Goal: Task Accomplishment & Management: Manage account settings

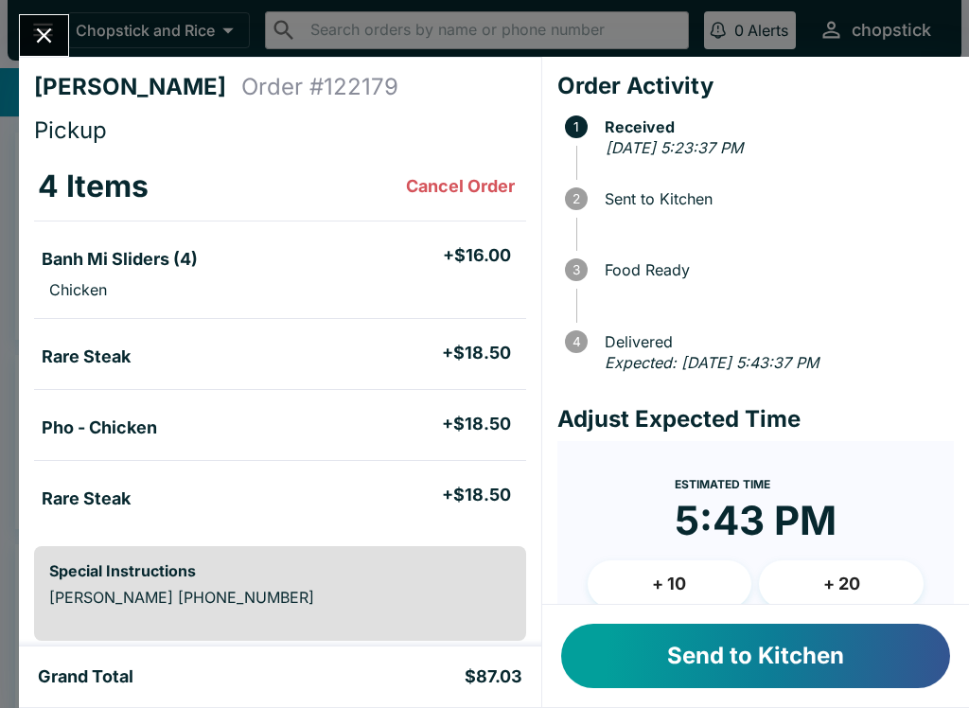
click at [804, 653] on button "Send to Kitchen" at bounding box center [755, 655] width 389 height 64
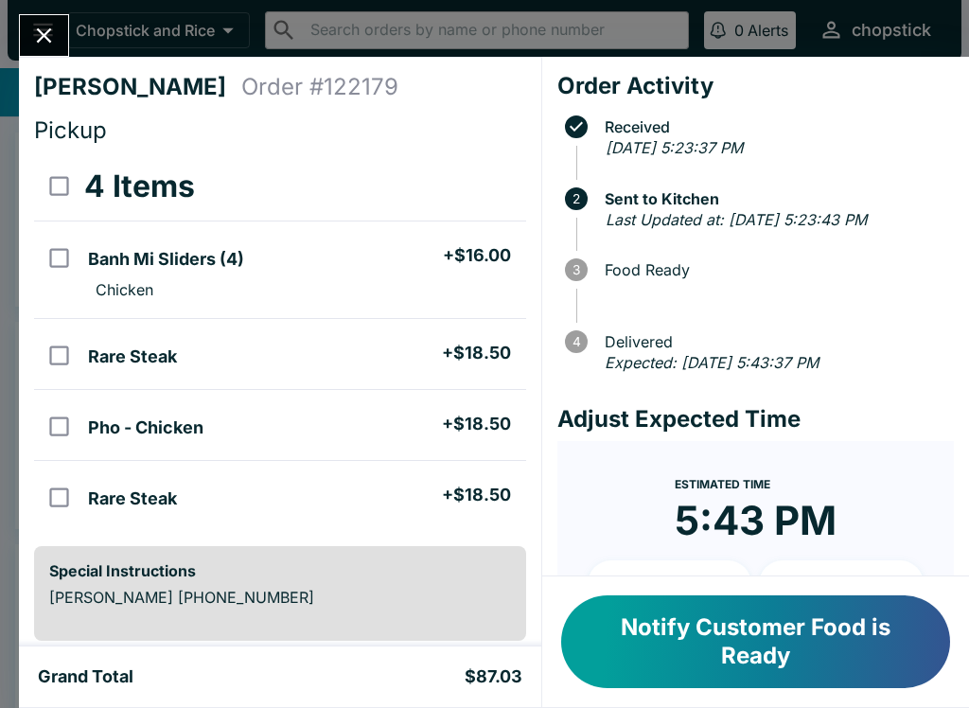
click at [23, 37] on button "Close" at bounding box center [44, 35] width 48 height 41
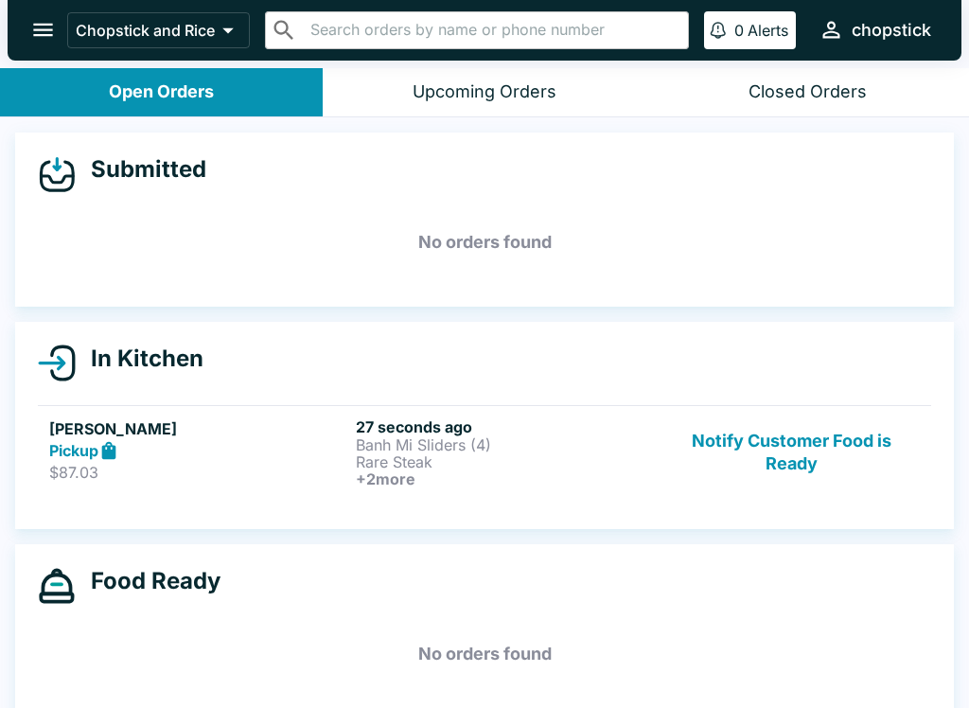
click at [541, 437] on p "Banh Mi Sliders (4)" at bounding box center [505, 444] width 299 height 17
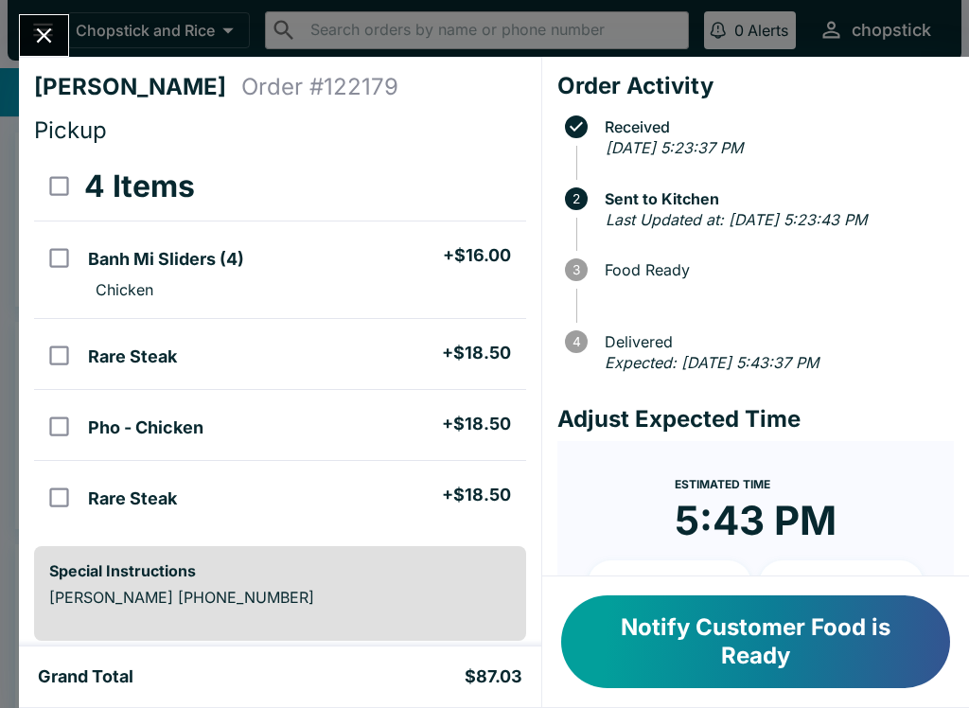
click at [47, 45] on icon "Close" at bounding box center [44, 36] width 26 height 26
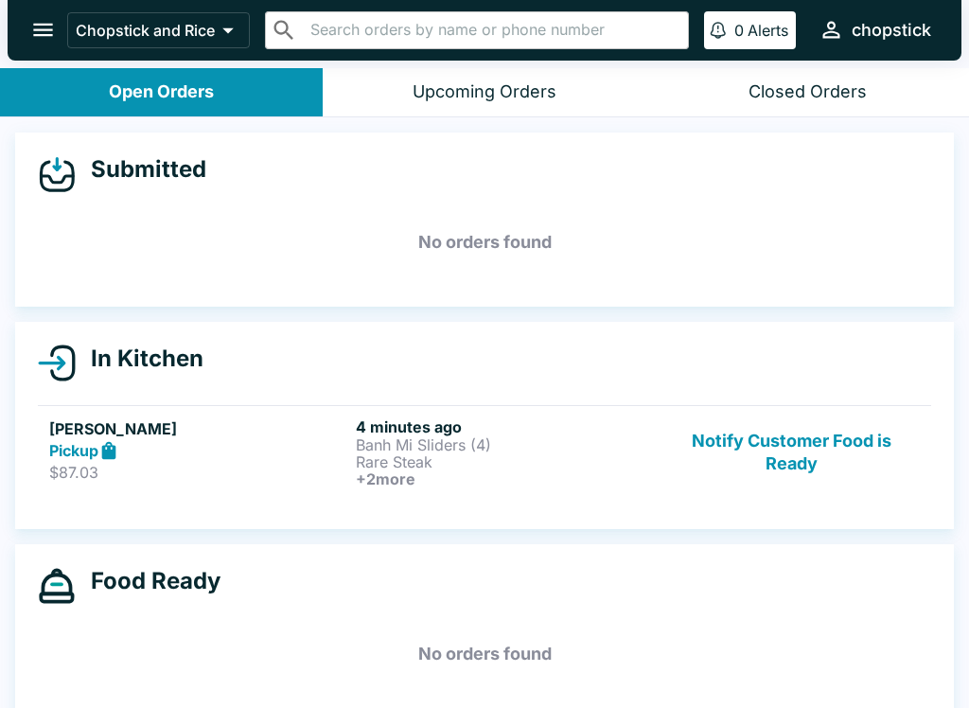
click at [252, 463] on p "$87.03" at bounding box center [198, 472] width 299 height 19
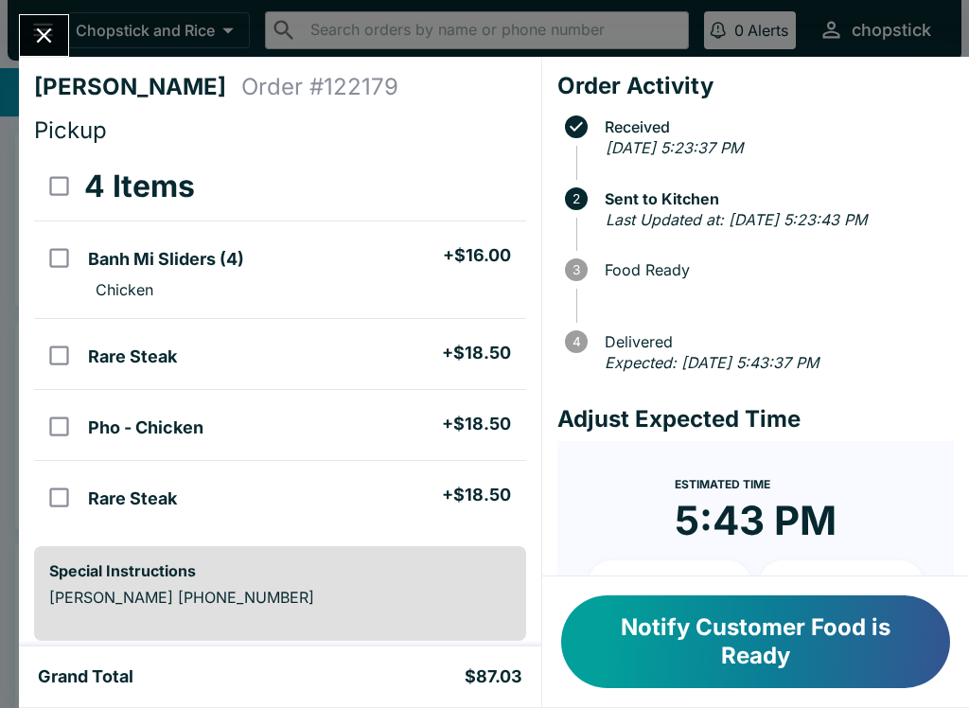
click at [42, 32] on icon "Close" at bounding box center [44, 35] width 15 height 15
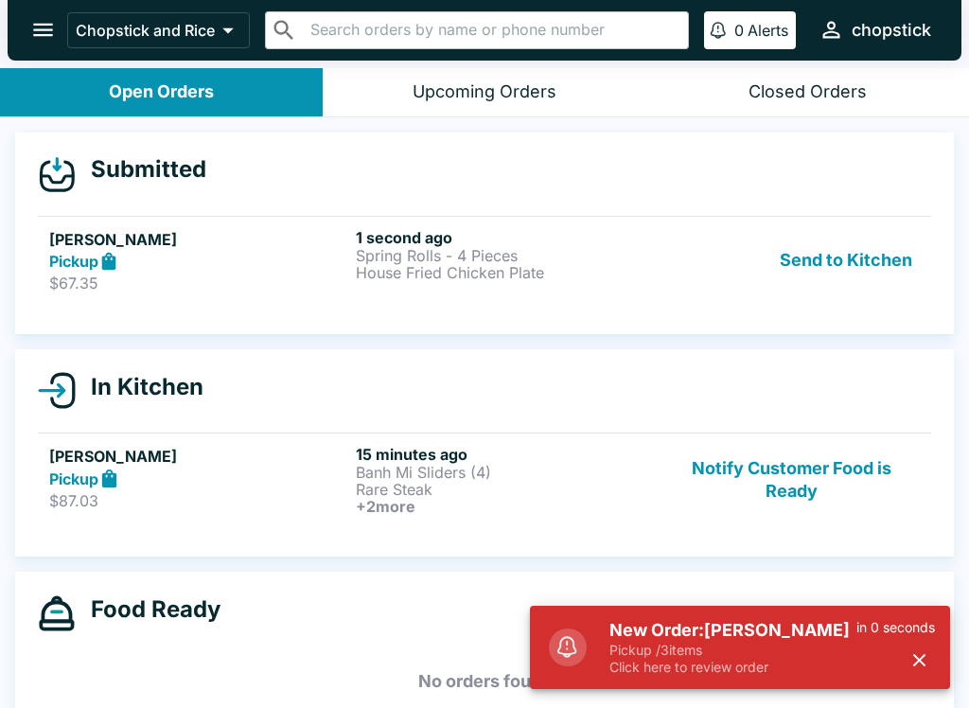
click at [344, 282] on p "$67.35" at bounding box center [198, 282] width 299 height 19
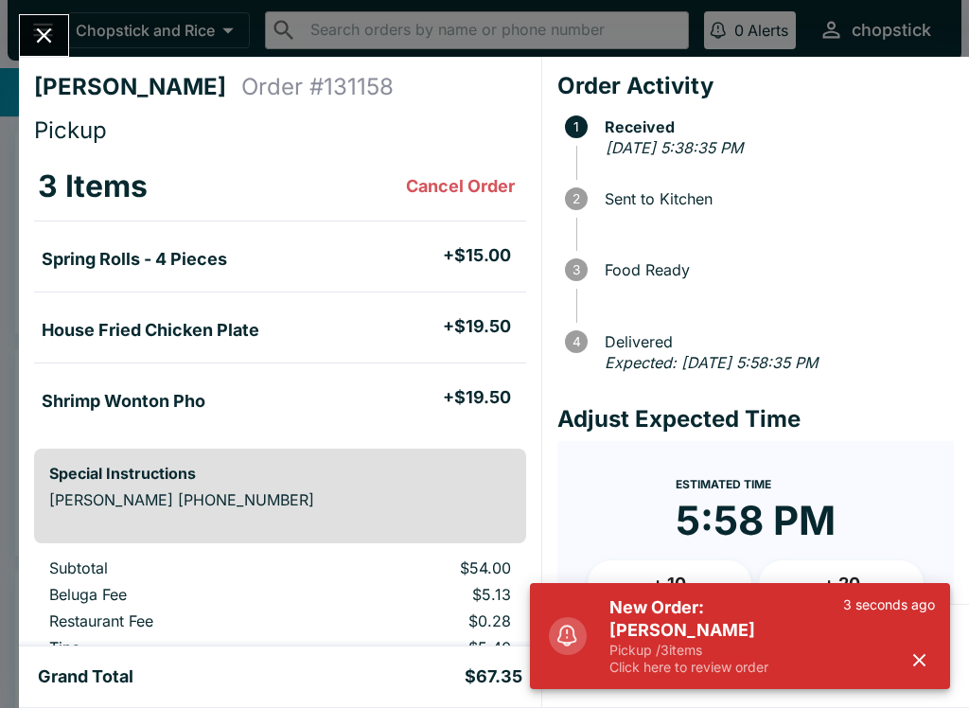
click at [781, 663] on p "Click here to review order" at bounding box center [726, 666] width 234 height 17
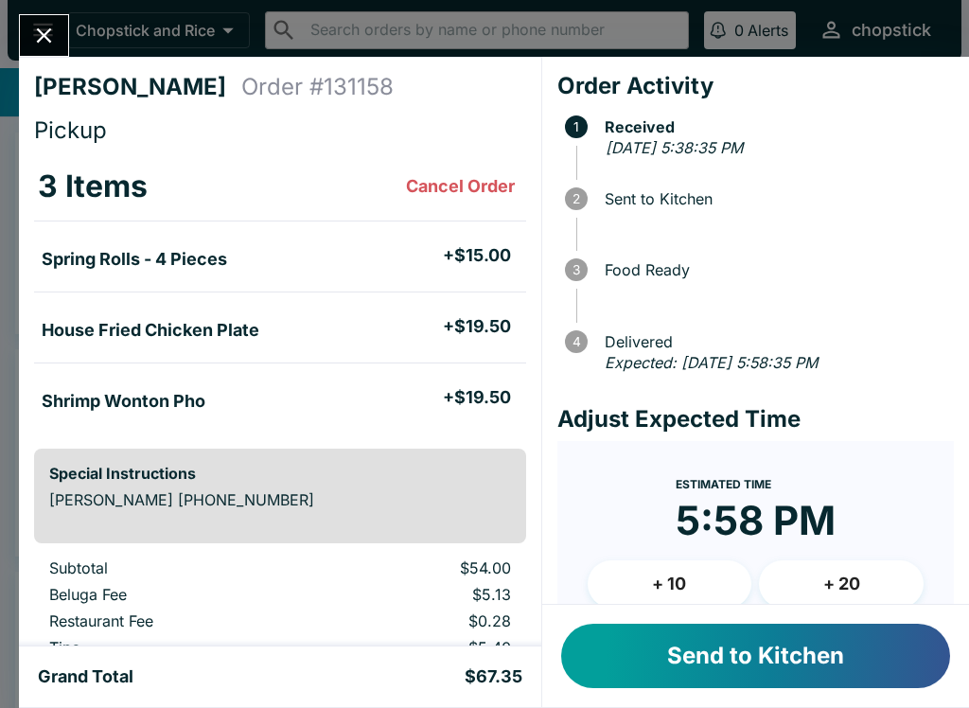
click at [816, 668] on button "Send to Kitchen" at bounding box center [755, 655] width 389 height 64
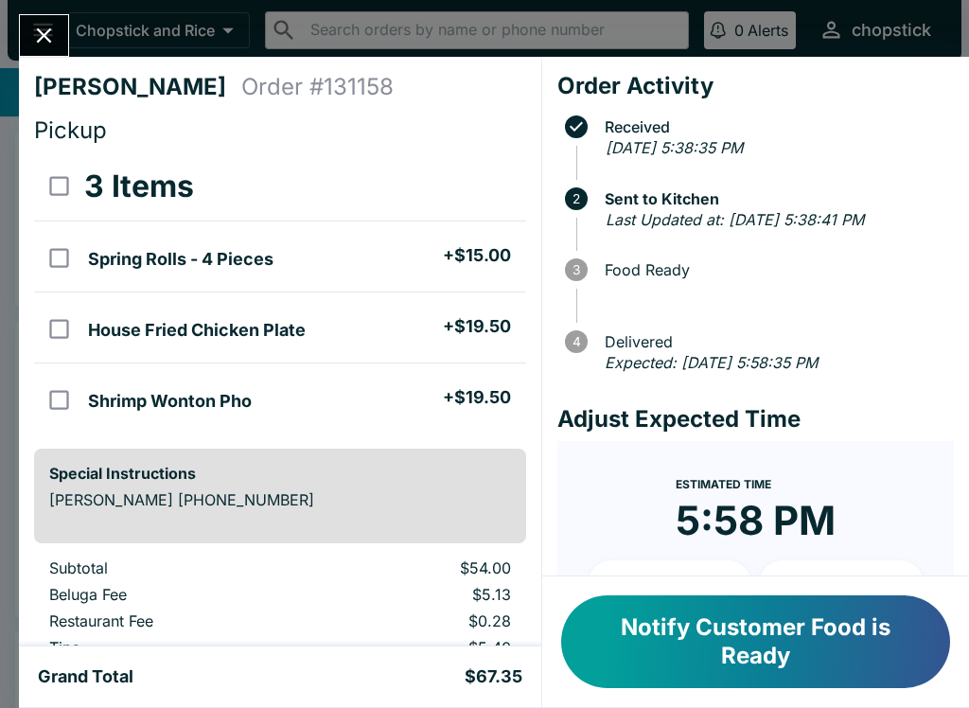
click at [57, 18] on button "Close" at bounding box center [44, 35] width 48 height 41
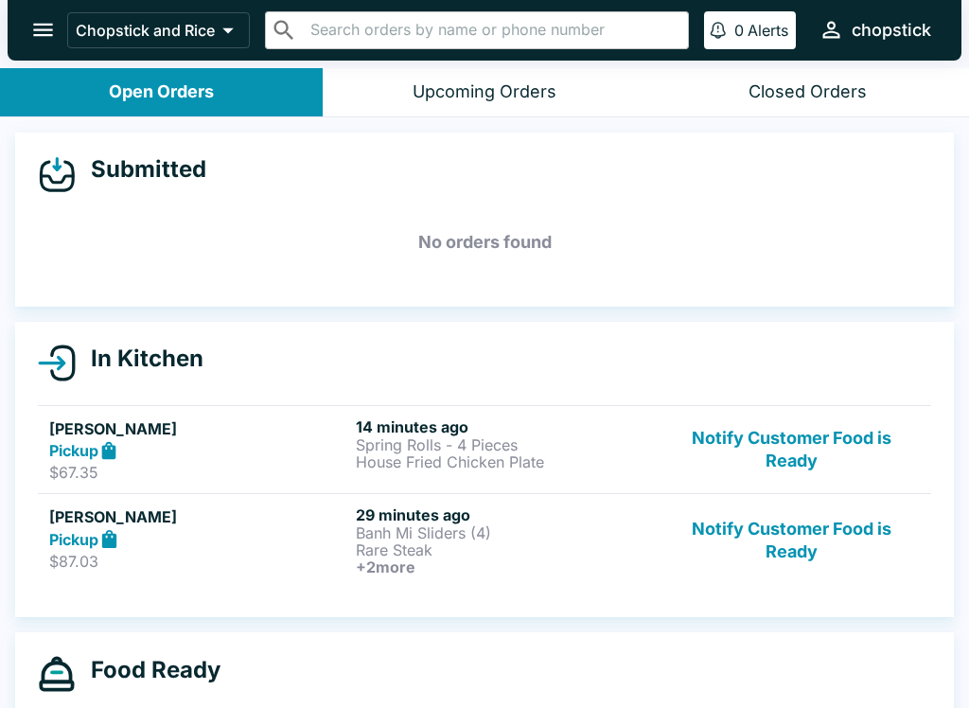
click at [788, 551] on button "Notify Customer Food is Ready" at bounding box center [791, 540] width 256 height 70
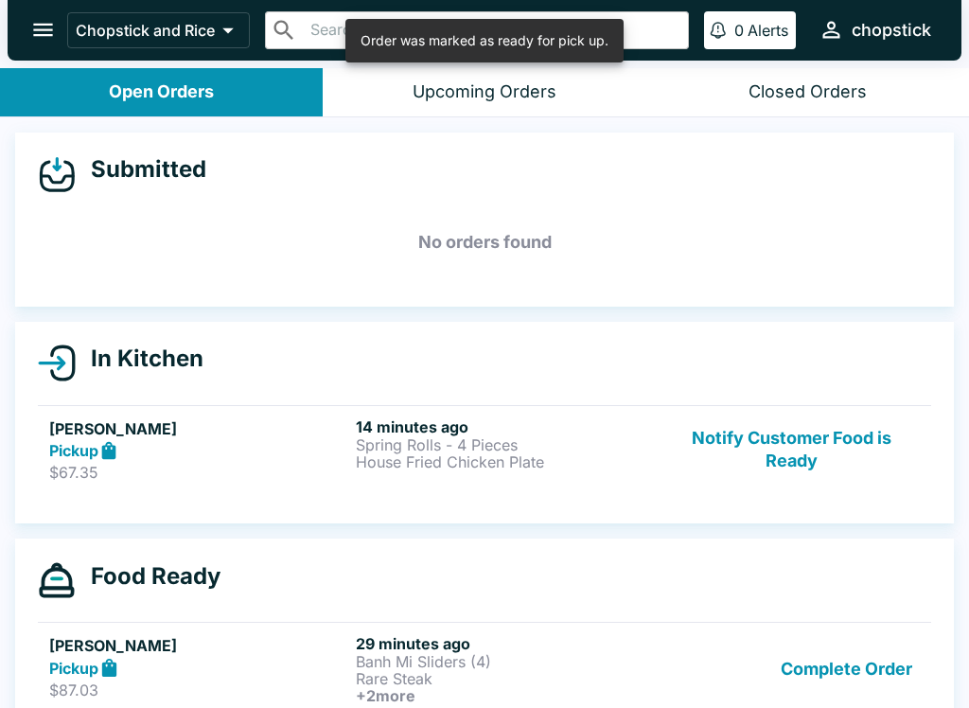
click at [890, 641] on button "Complete Order" at bounding box center [846, 669] width 147 height 70
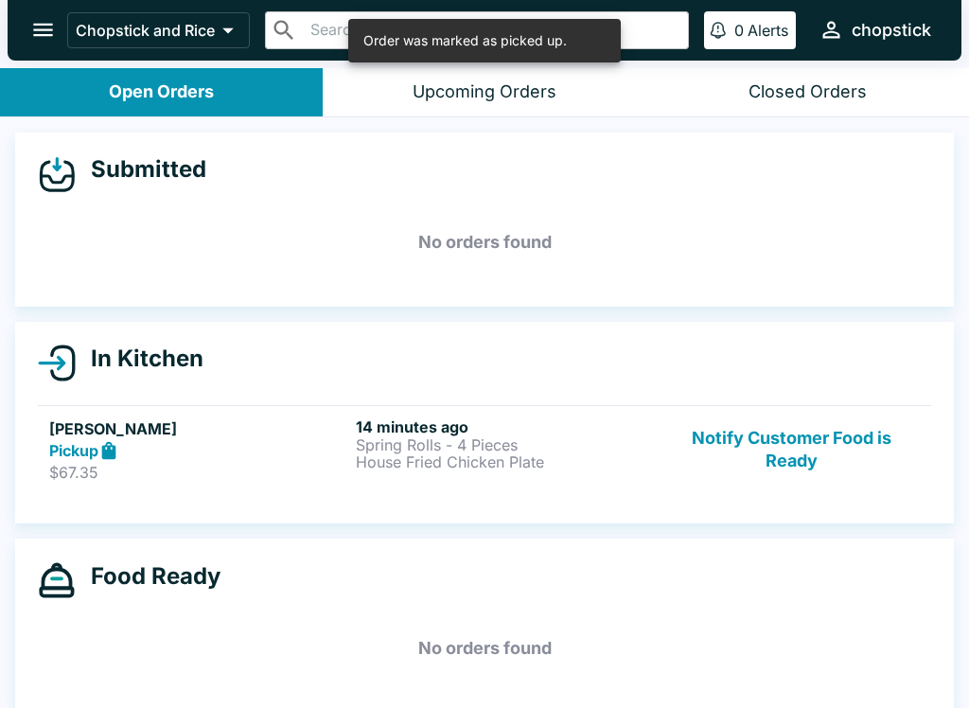
click at [429, 453] on p "House Fried Chicken Plate" at bounding box center [505, 461] width 299 height 17
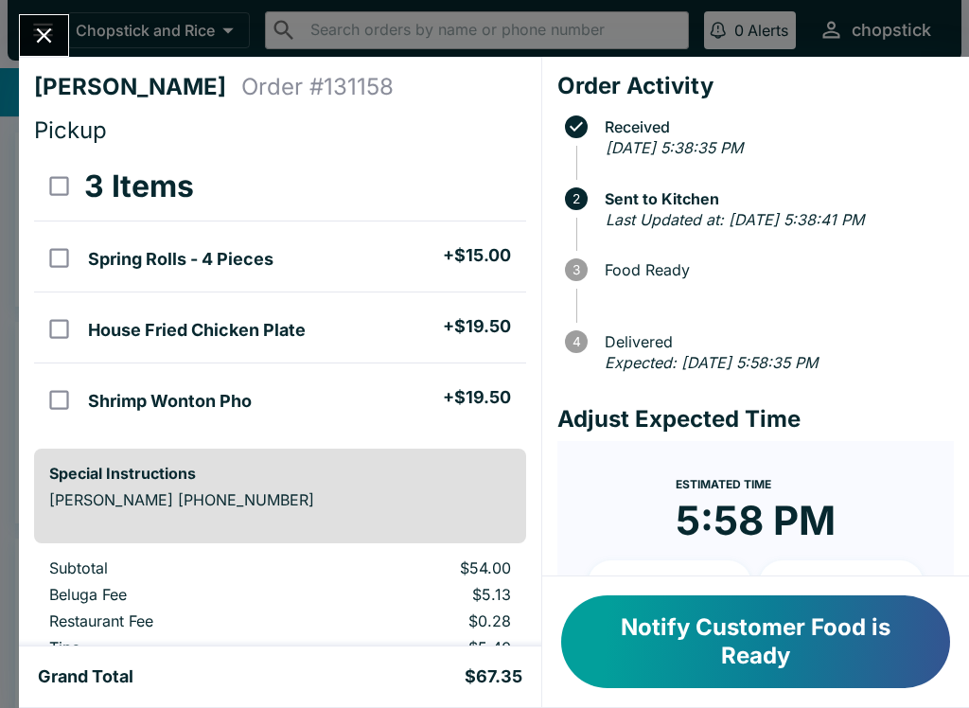
click at [65, 44] on button "Close" at bounding box center [44, 35] width 48 height 41
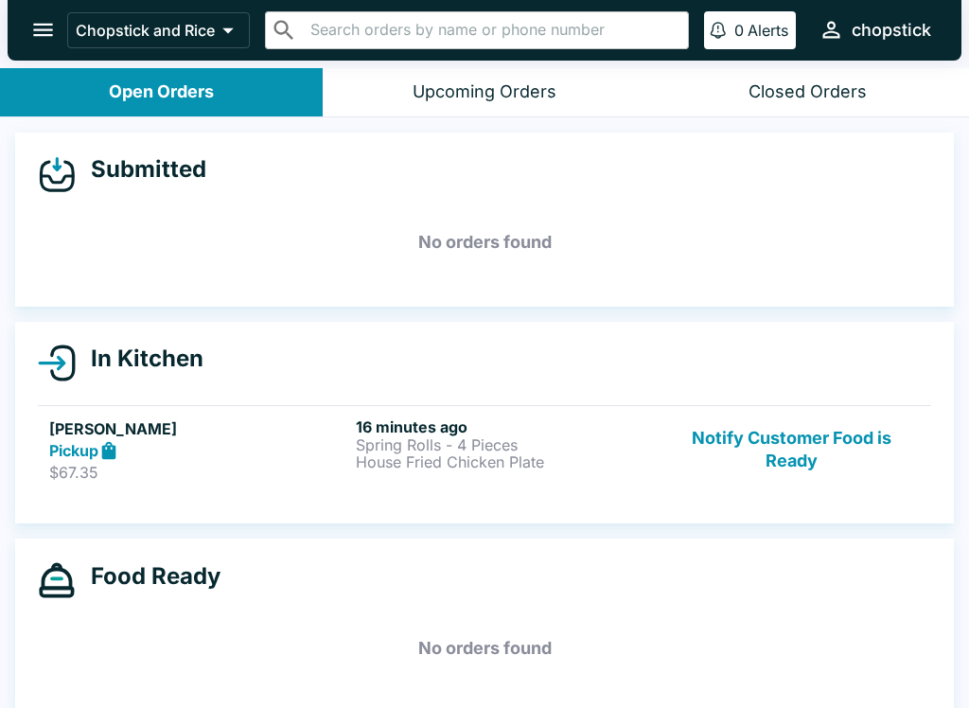
click at [319, 452] on div "Pickup" at bounding box center [198, 451] width 299 height 22
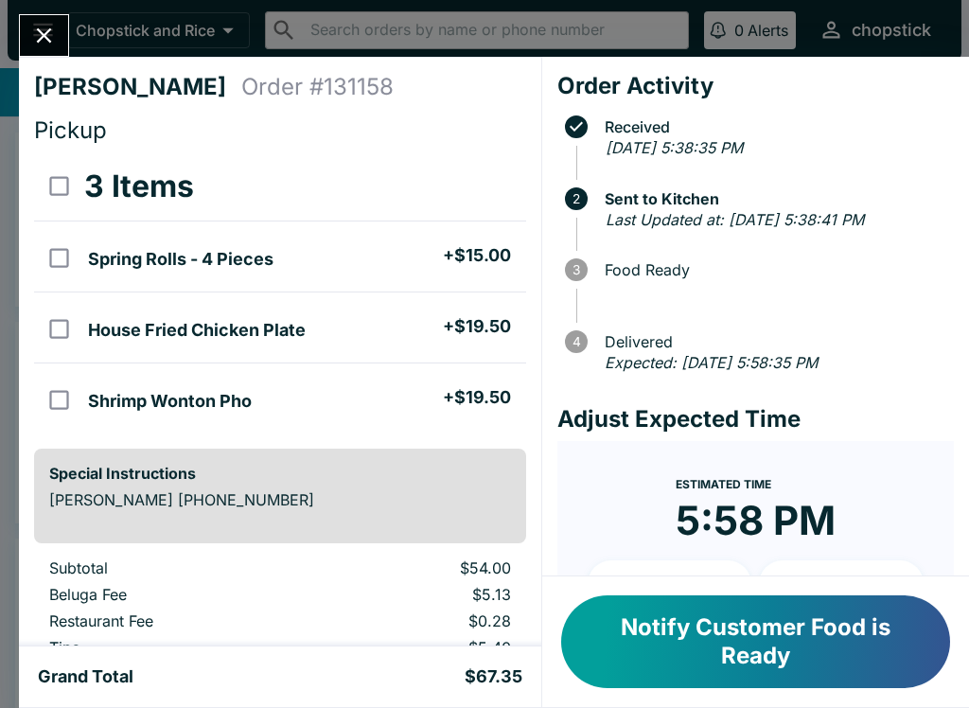
click at [785, 622] on button "Notify Customer Food is Ready" at bounding box center [755, 641] width 389 height 93
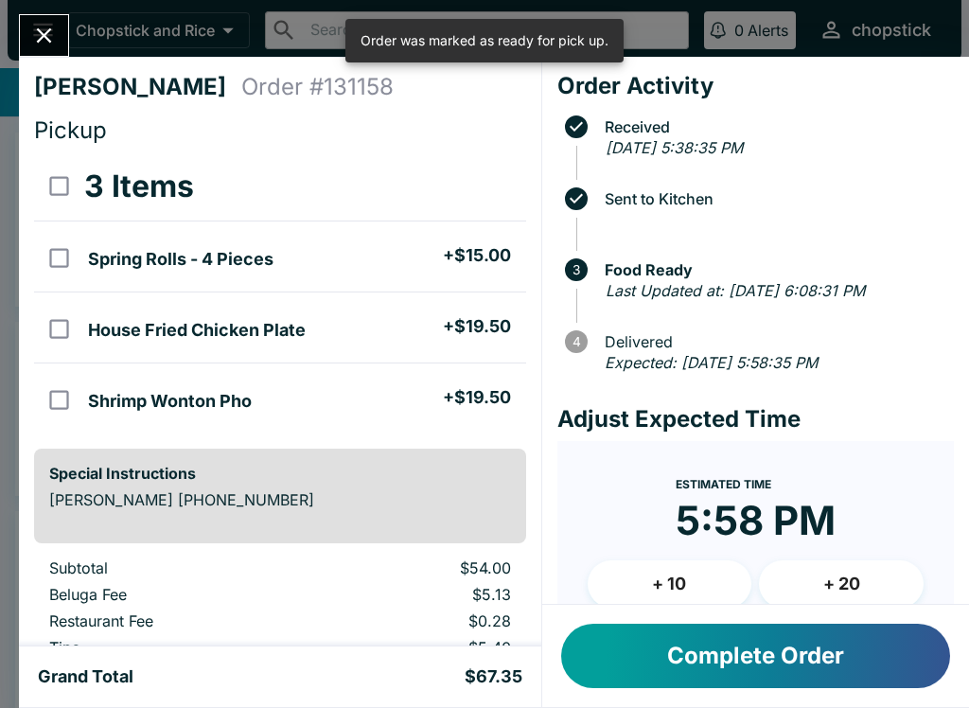
click at [67, 9] on div "[PERSON_NAME] Order # 131158 Pickup 3 Items Spring Rolls - 4 Pieces + $15.00 Ho…" at bounding box center [484, 354] width 969 height 708
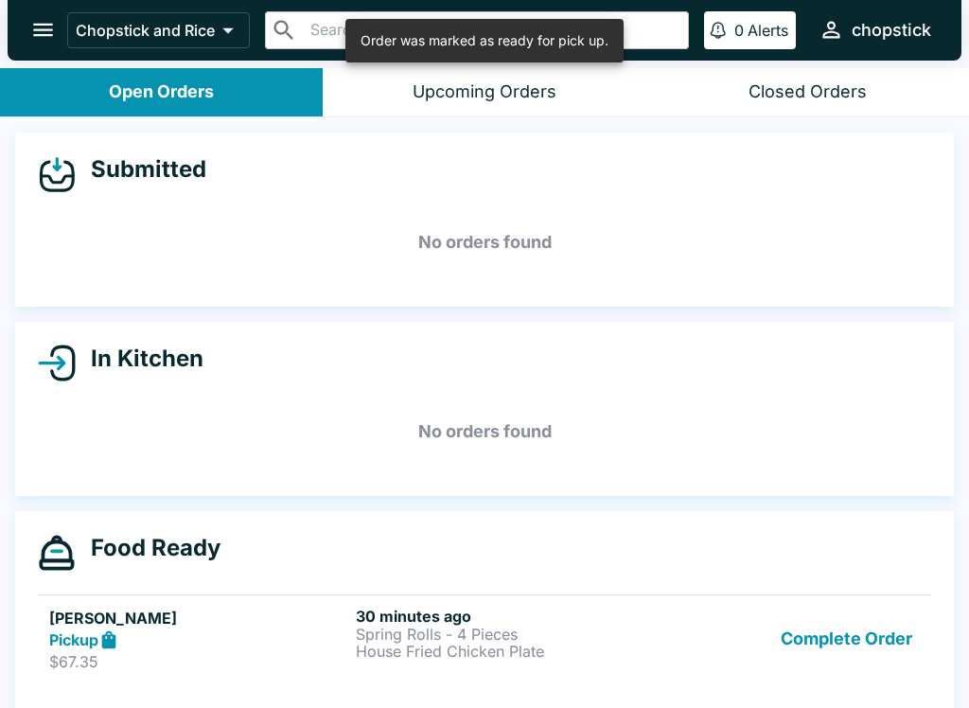
click at [820, 615] on button "Complete Order" at bounding box center [846, 638] width 147 height 65
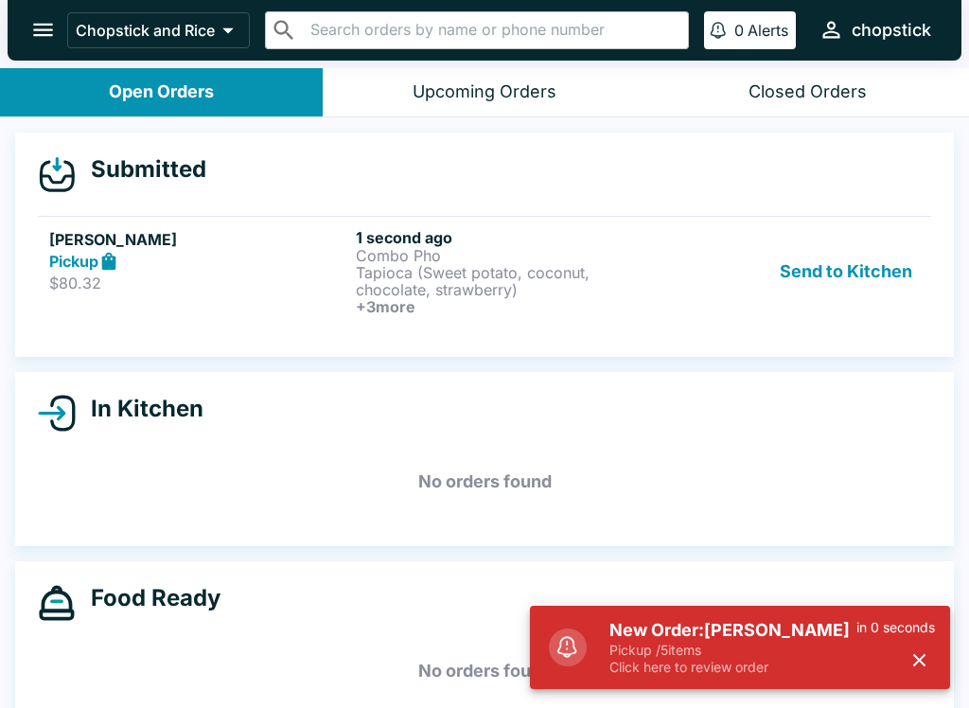
click at [405, 289] on p "Tapioca (Sweet potato, coconut, chocolate, strawberry)" at bounding box center [505, 281] width 299 height 34
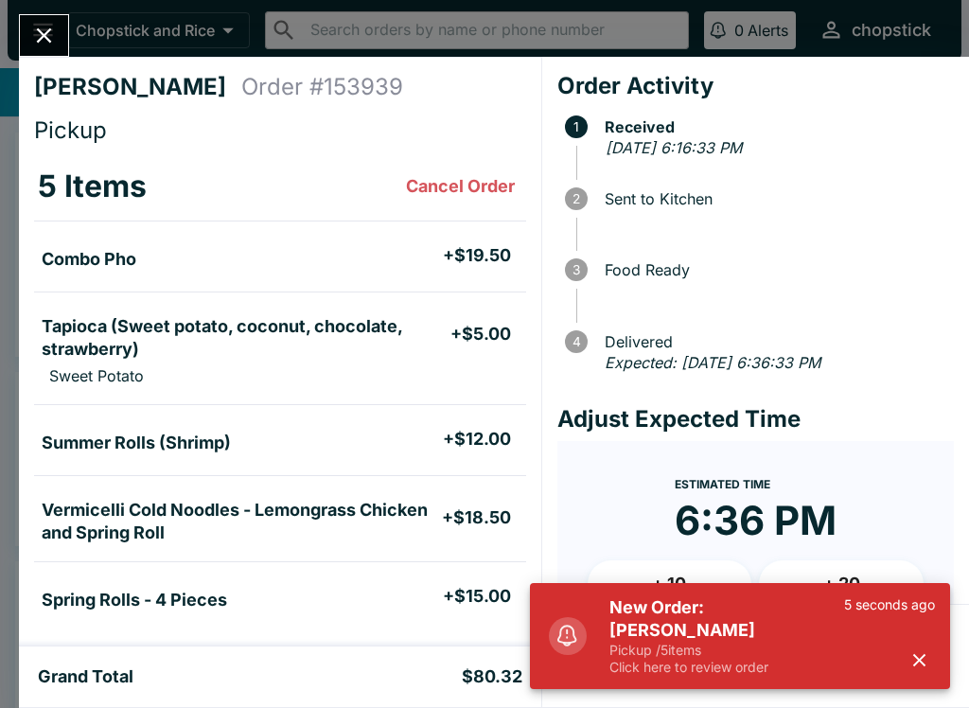
click at [729, 670] on p "Click here to review order" at bounding box center [726, 666] width 235 height 17
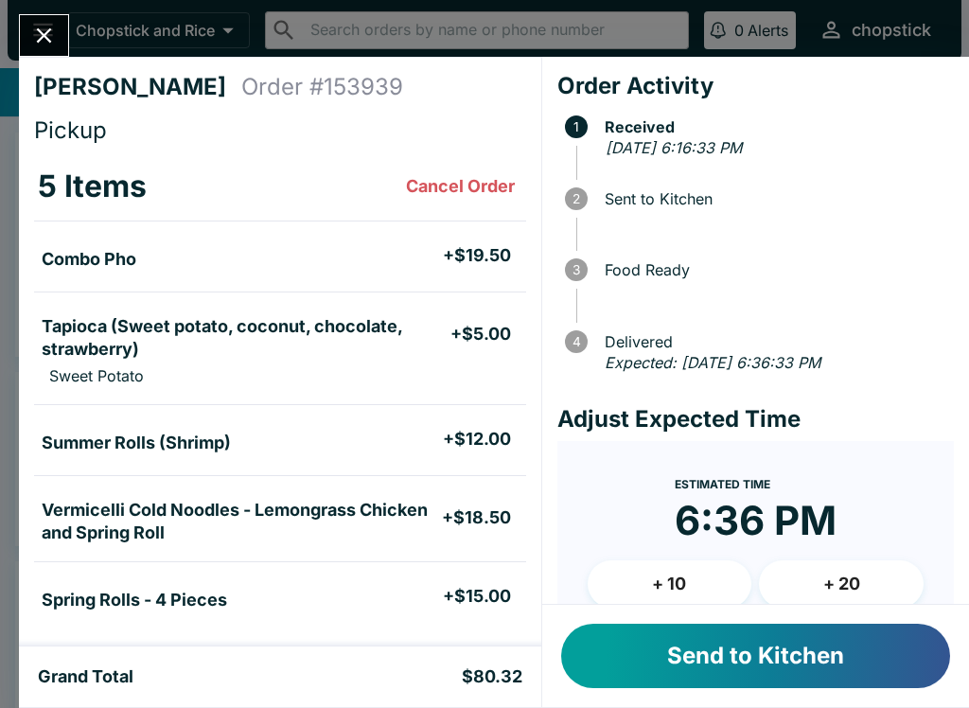
click at [762, 666] on button "Send to Kitchen" at bounding box center [755, 655] width 389 height 64
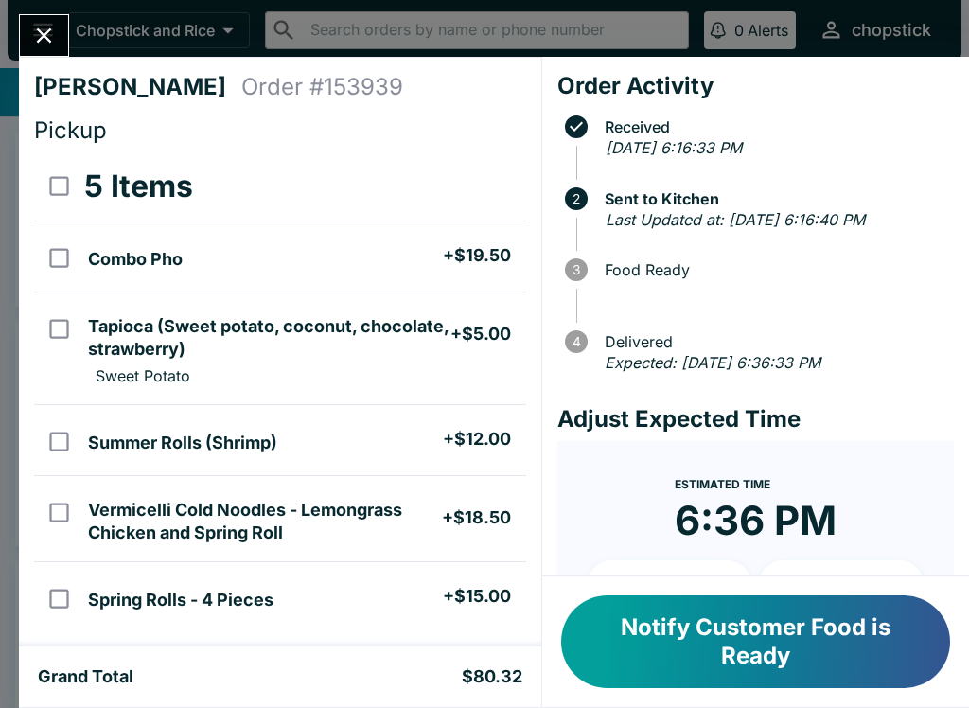
click at [47, 25] on icon "Close" at bounding box center [44, 36] width 26 height 26
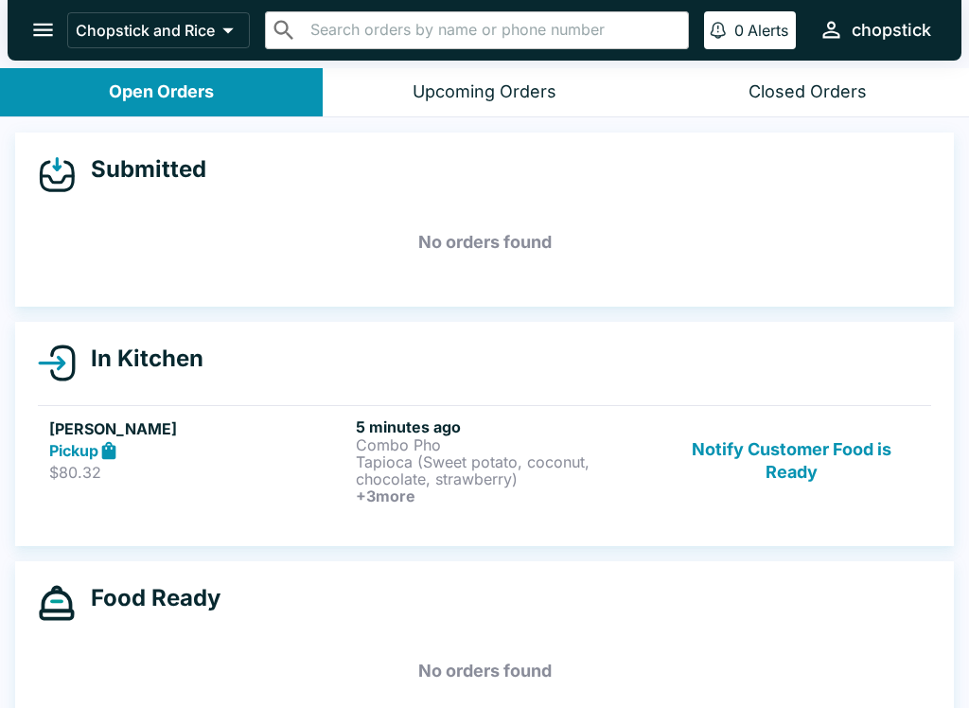
click at [818, 463] on button "Notify Customer Food is Ready" at bounding box center [791, 460] width 256 height 87
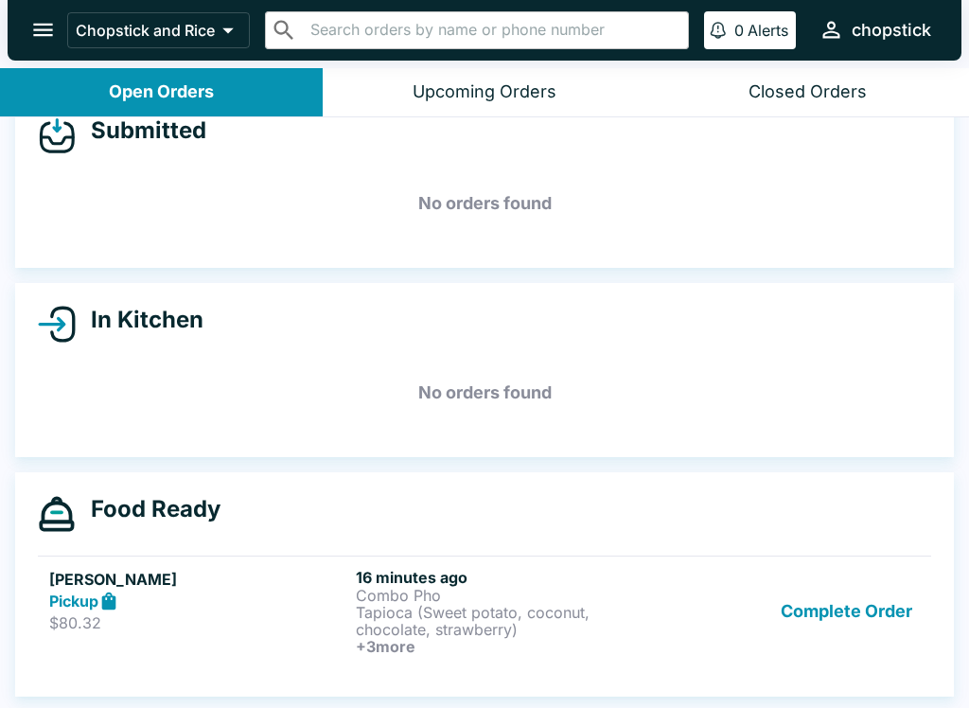
scroll to position [39, 0]
click at [828, 593] on button "Complete Order" at bounding box center [846, 611] width 147 height 87
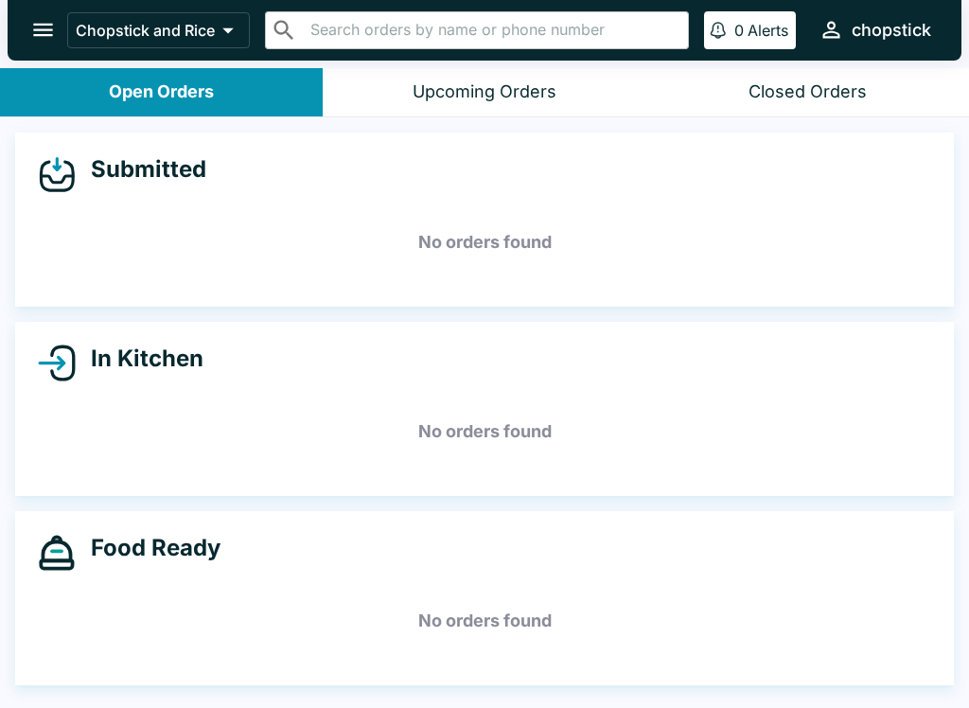
scroll to position [0, 0]
